Goal: Task Accomplishment & Management: Manage account settings

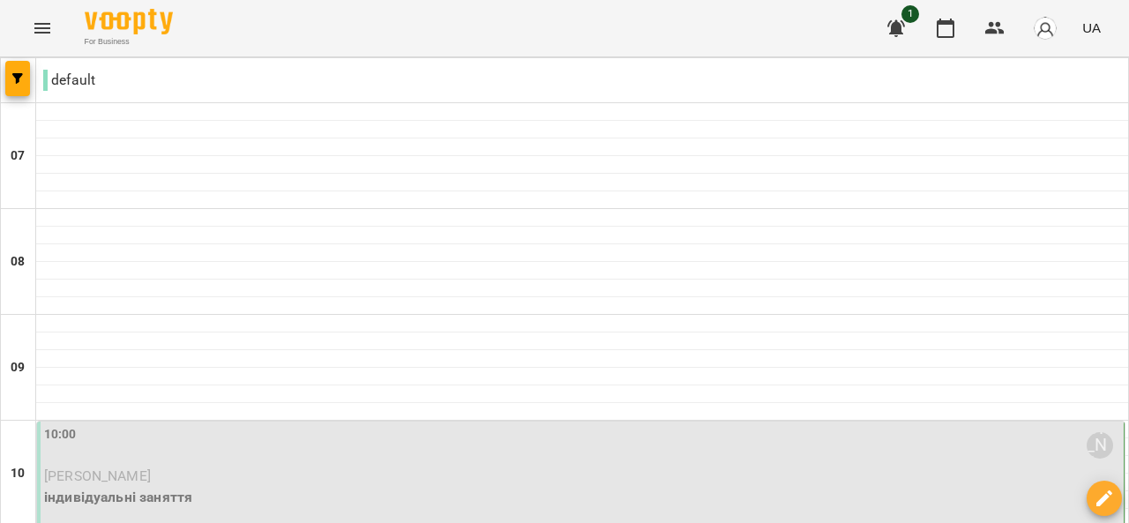
scroll to position [133, 0]
click at [183, 466] on p "[PERSON_NAME]" at bounding box center [582, 476] width 1076 height 21
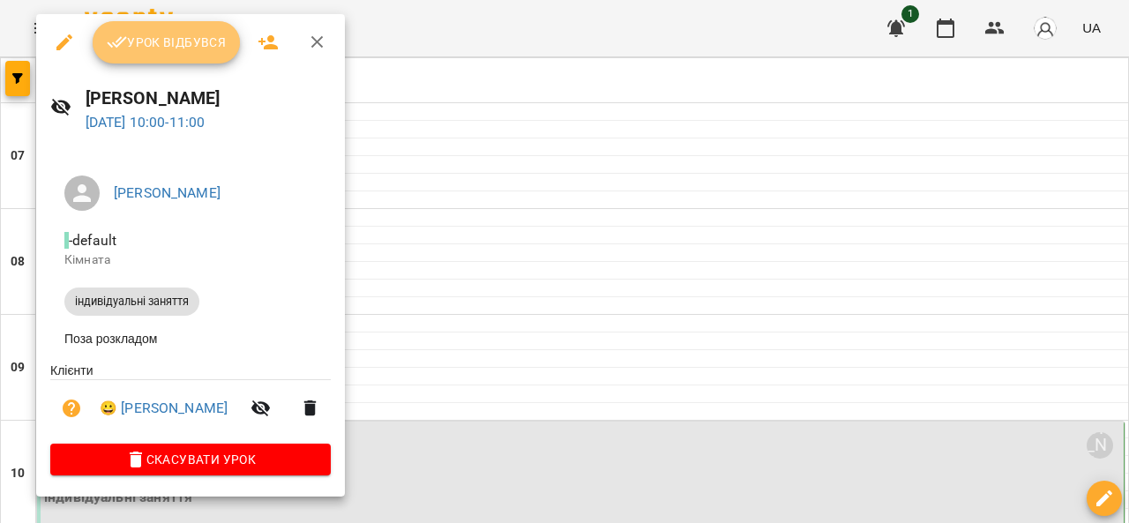
click at [167, 60] on button "Урок відбувся" at bounding box center [167, 42] width 148 height 42
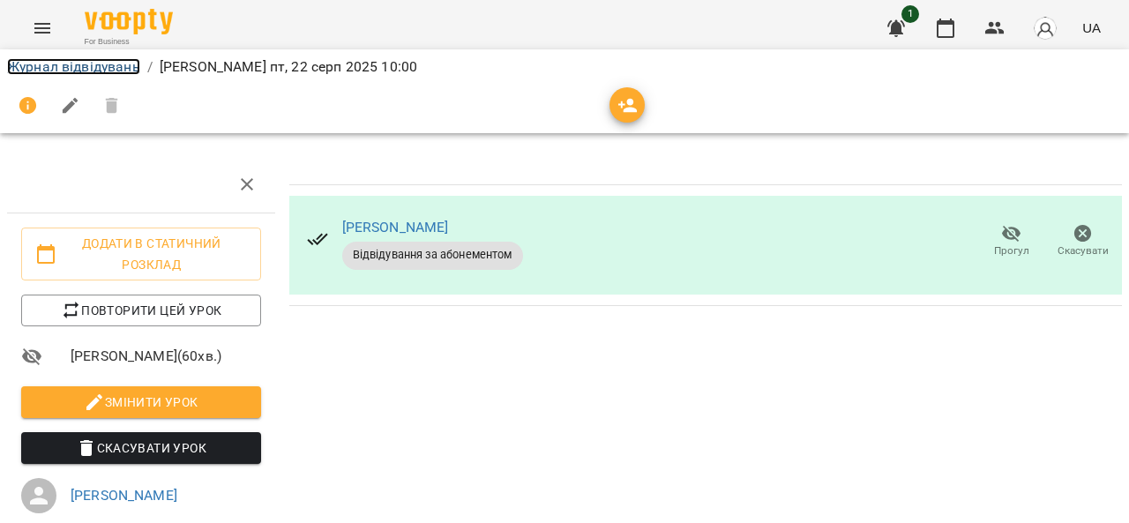
click at [96, 63] on link "Журнал відвідувань" at bounding box center [73, 66] width 133 height 17
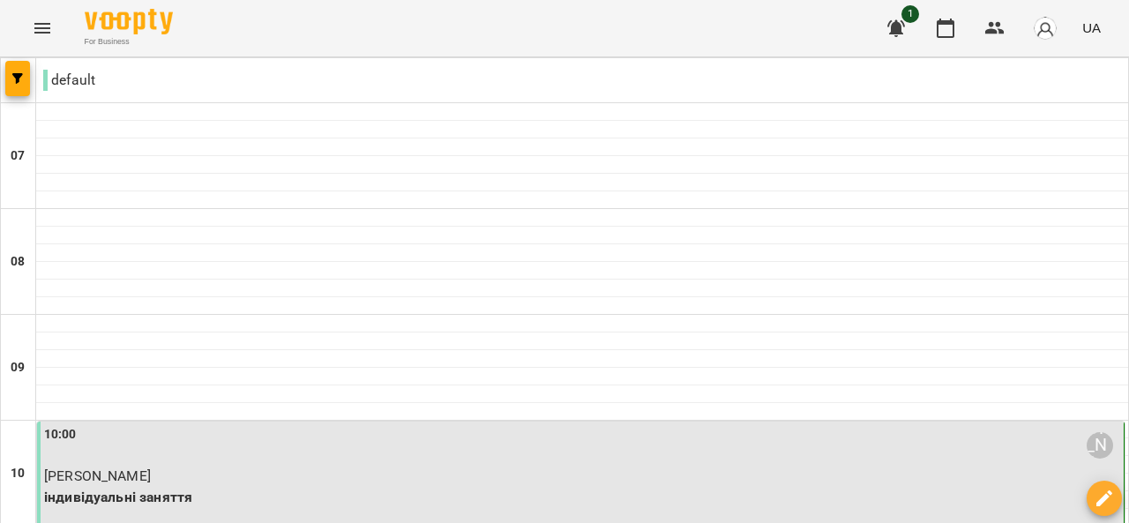
scroll to position [294, 0]
click at [236, 487] on p "індивідуальні заняття" at bounding box center [582, 497] width 1076 height 21
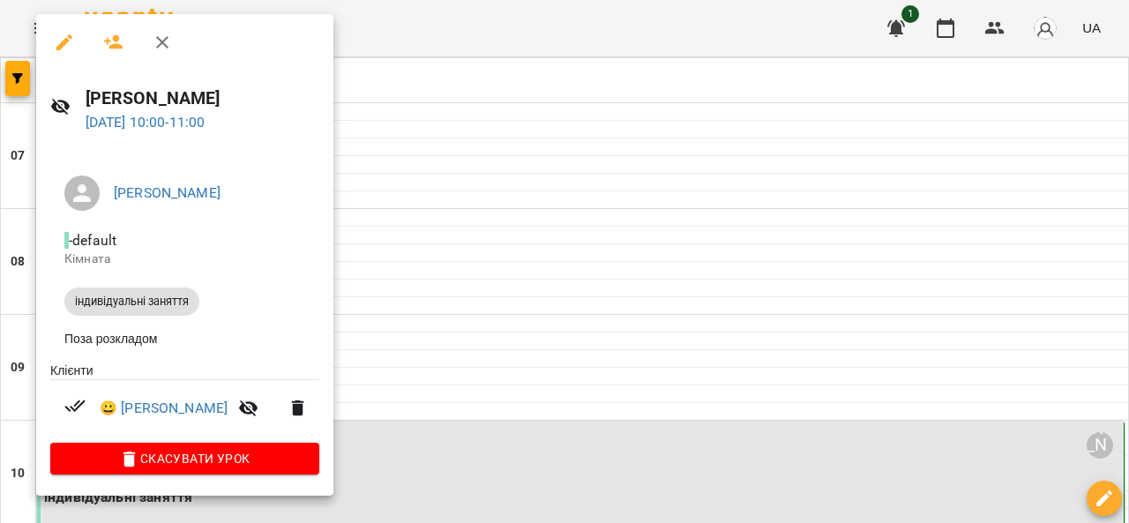
click at [522, 186] on div at bounding box center [564, 261] width 1129 height 523
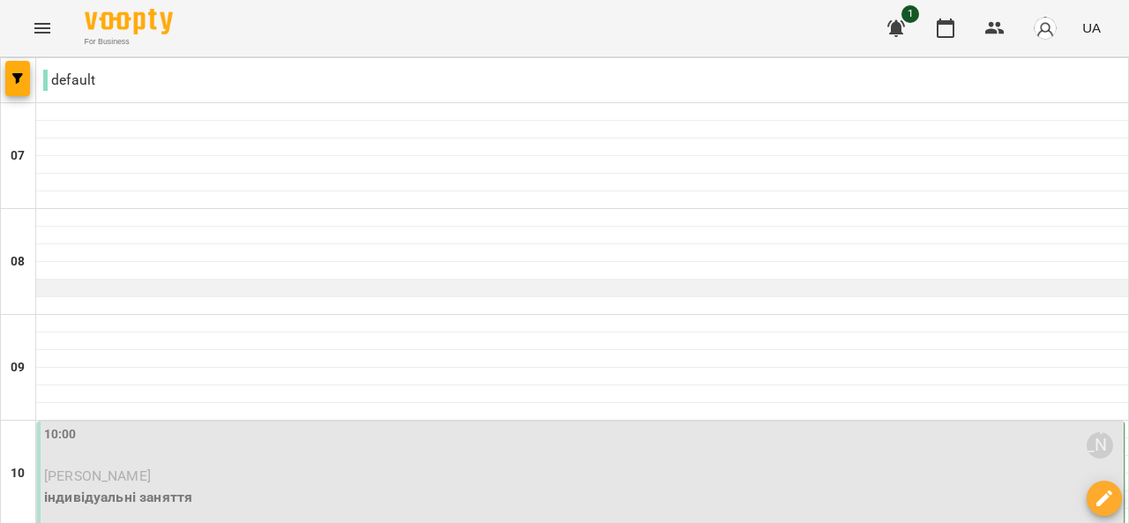
scroll to position [248, 0]
